Goal: Information Seeking & Learning: Check status

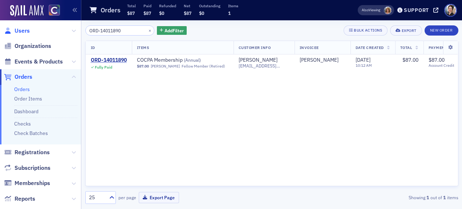
click at [27, 32] on span "Users" at bounding box center [22, 31] width 15 height 8
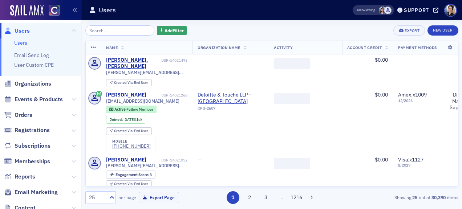
click at [129, 33] on input "search" at bounding box center [119, 30] width 69 height 10
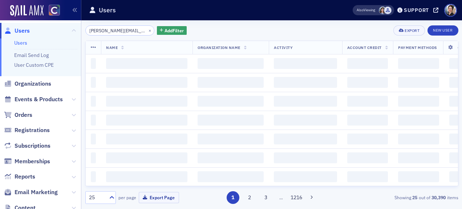
scroll to position [0, 9]
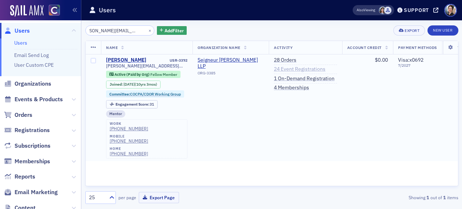
type input "[PERSON_NAME][EMAIL_ADDRESS][PERSON_NAME][DOMAIN_NAME]"
click at [301, 69] on link "24 Event Registrations" at bounding box center [300, 69] width 52 height 7
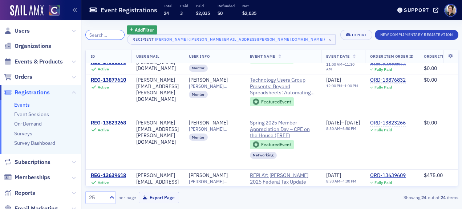
scroll to position [144, 0]
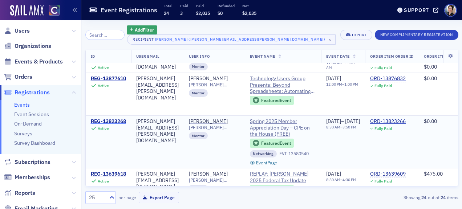
click at [112, 122] on div "REG-13823268" at bounding box center [108, 121] width 35 height 7
